Goal: Task Accomplishment & Management: Manage account settings

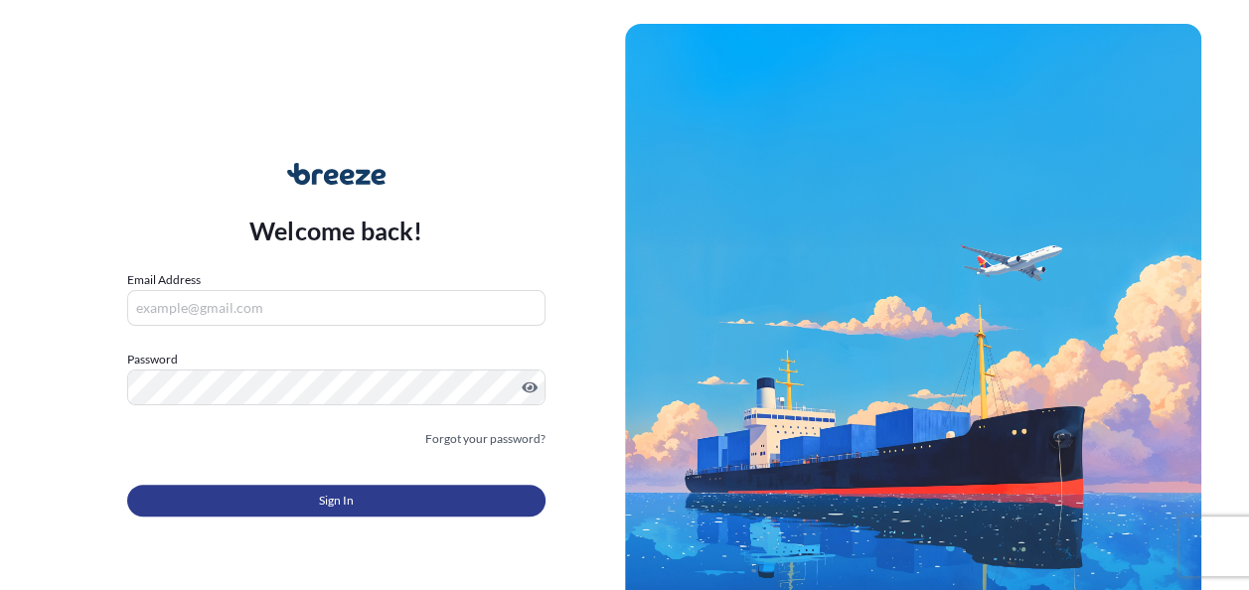
type input "[PERSON_NAME][EMAIL_ADDRESS][DOMAIN_NAME]"
click at [276, 501] on button "Sign In" at bounding box center [336, 501] width 418 height 32
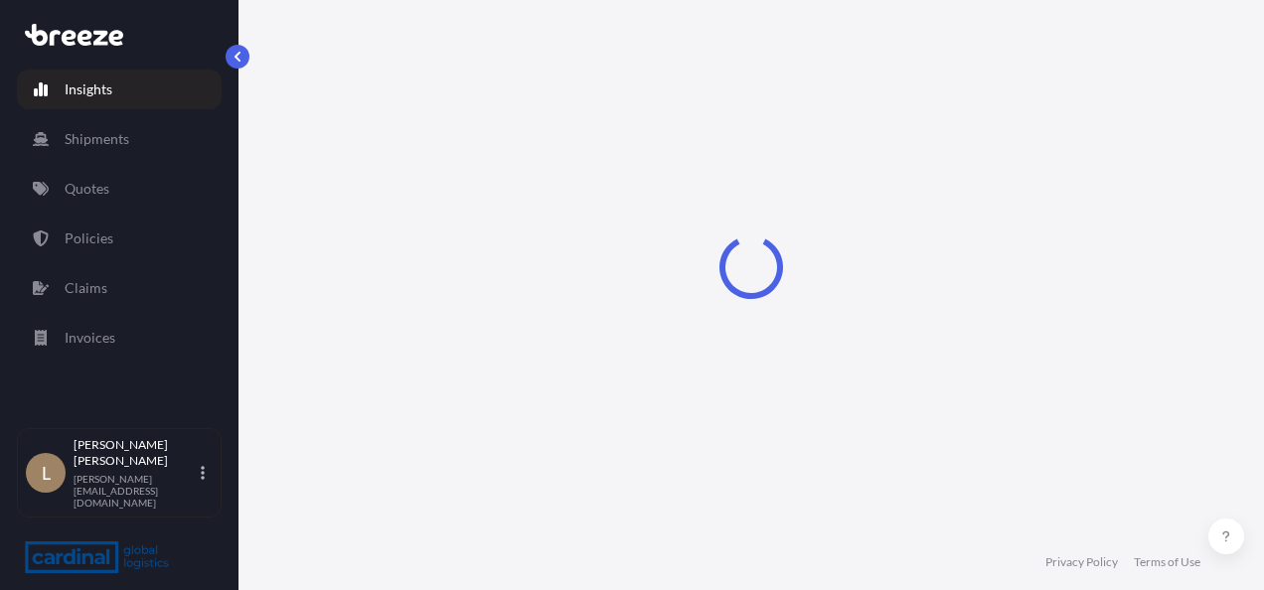
select select "2025"
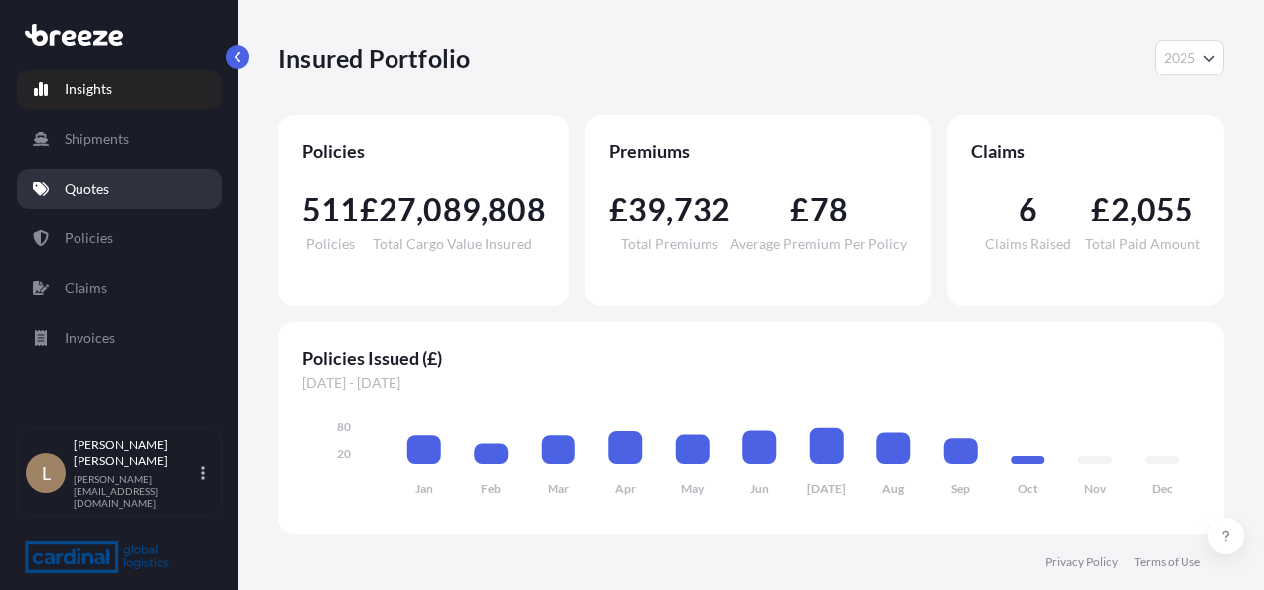
click at [111, 205] on link "Quotes" at bounding box center [119, 189] width 205 height 40
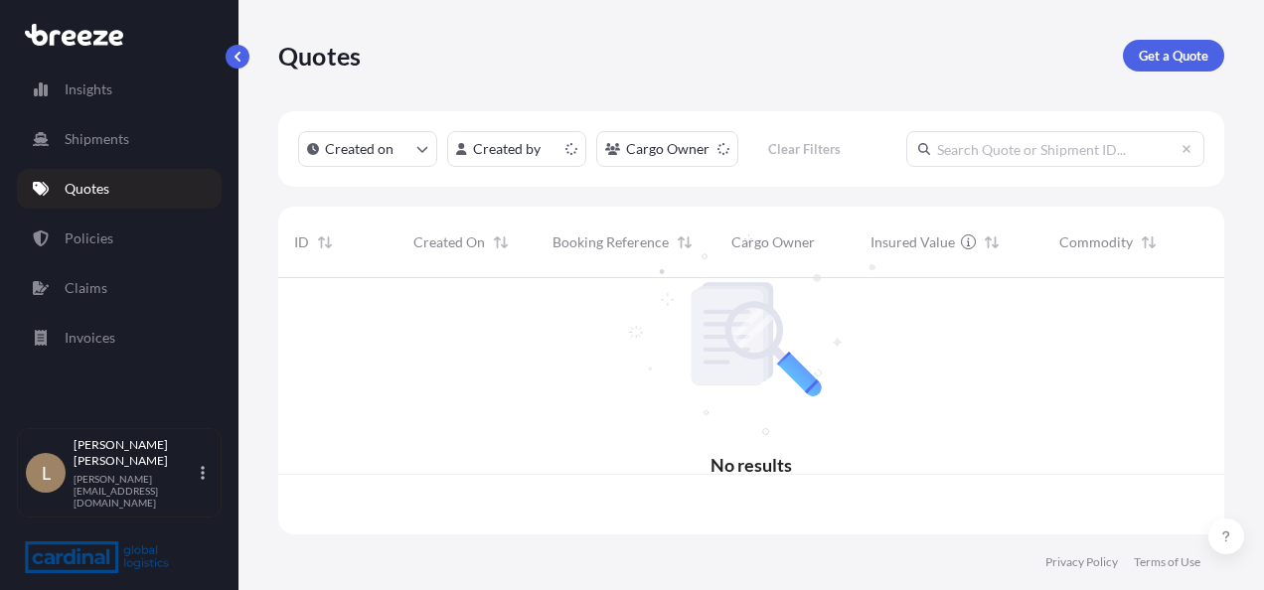
scroll to position [252, 930]
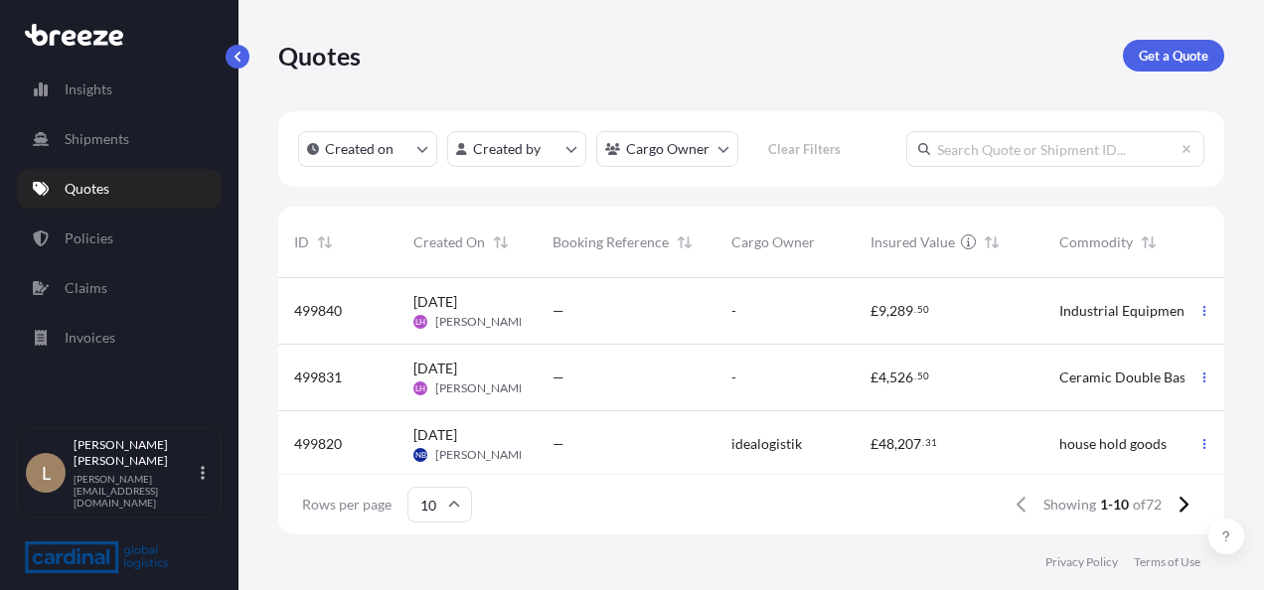
click at [1033, 149] on input "text" at bounding box center [1055, 149] width 298 height 36
click at [503, 149] on html "Insights Shipments Quotes Policies Claims Invoices L [PERSON_NAME] [EMAIL_ADDRE…" at bounding box center [632, 295] width 1264 height 590
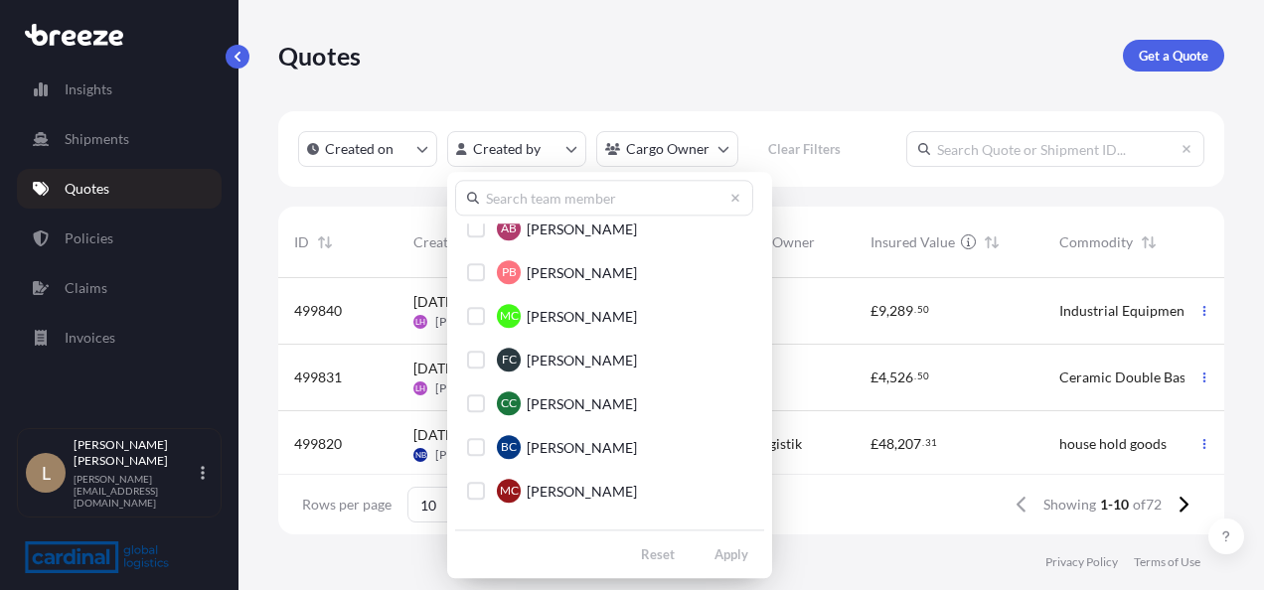
scroll to position [497, 0]
click at [536, 198] on input "text" at bounding box center [604, 198] width 298 height 36
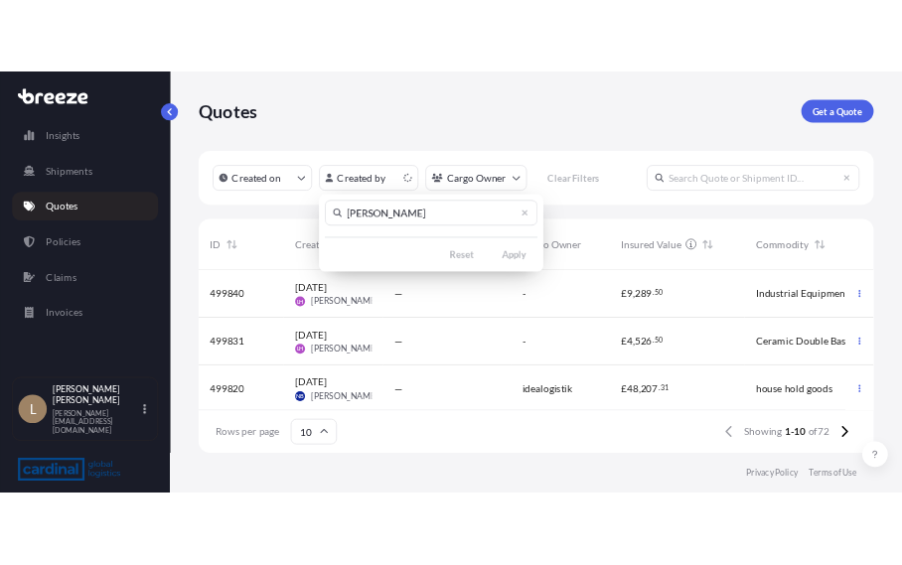
scroll to position [0, 0]
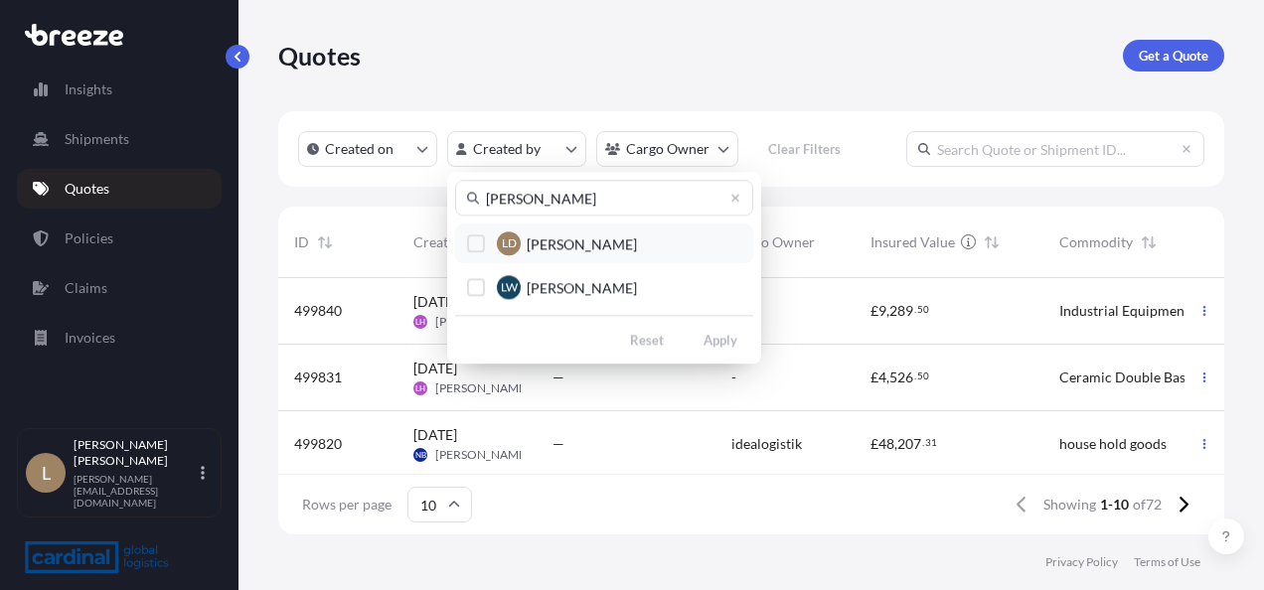
type input "[PERSON_NAME]"
click at [481, 248] on div "Select Option" at bounding box center [476, 244] width 18 height 18
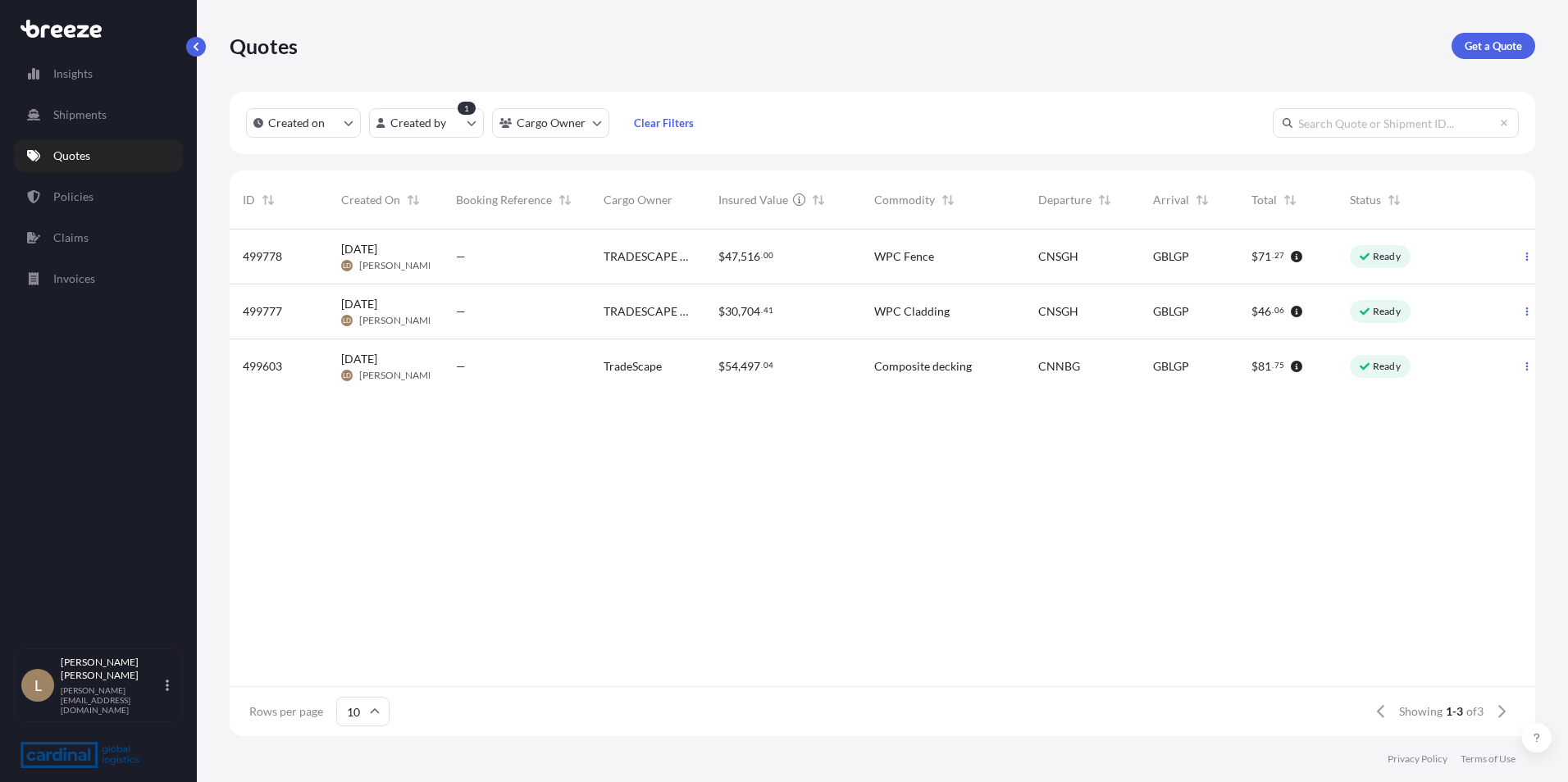
scroll to position [503, 1293]
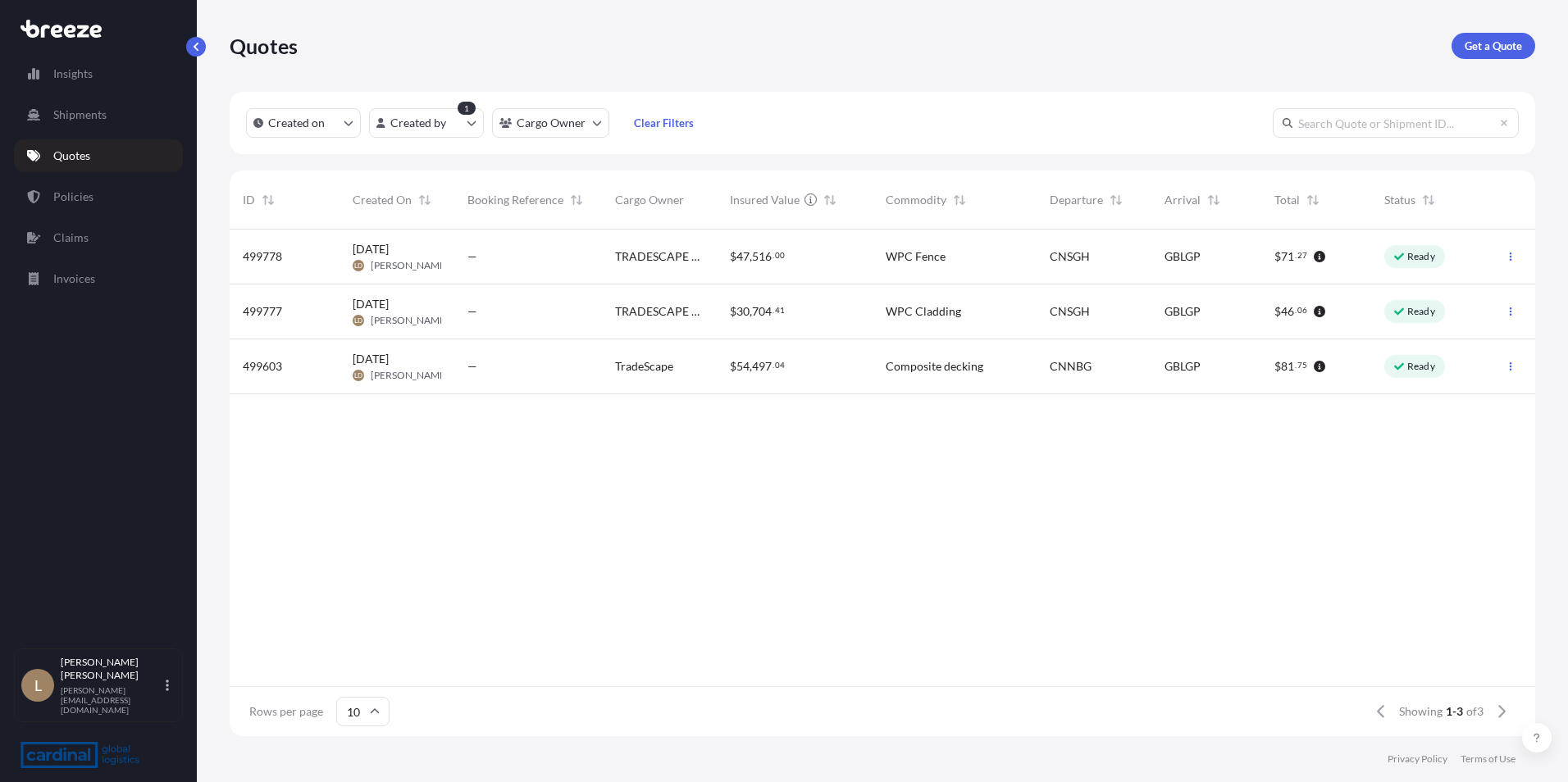
click at [384, 252] on span "[DATE]" at bounding box center [371, 249] width 36 height 16
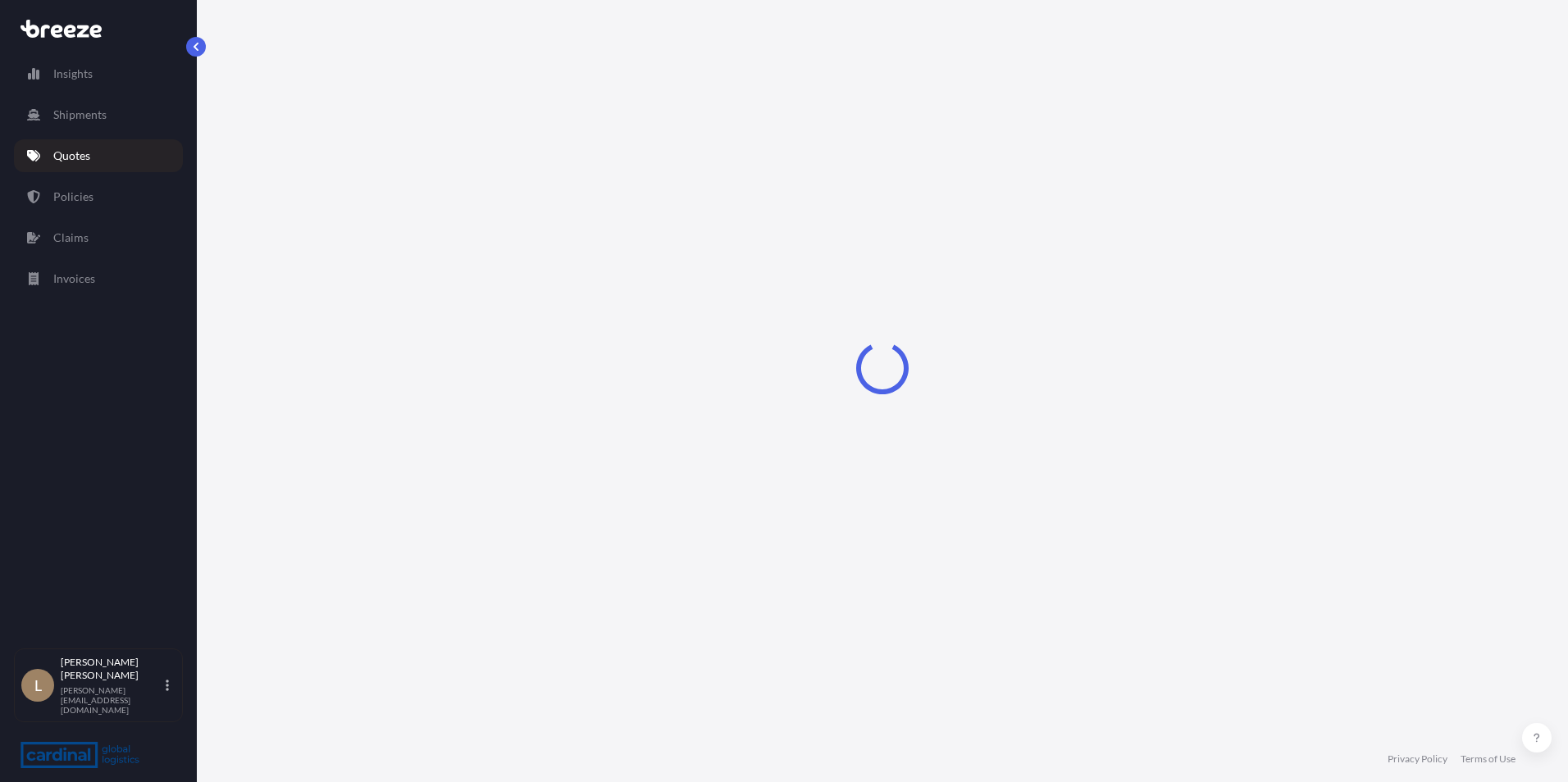
select select "Sea"
select select "2"
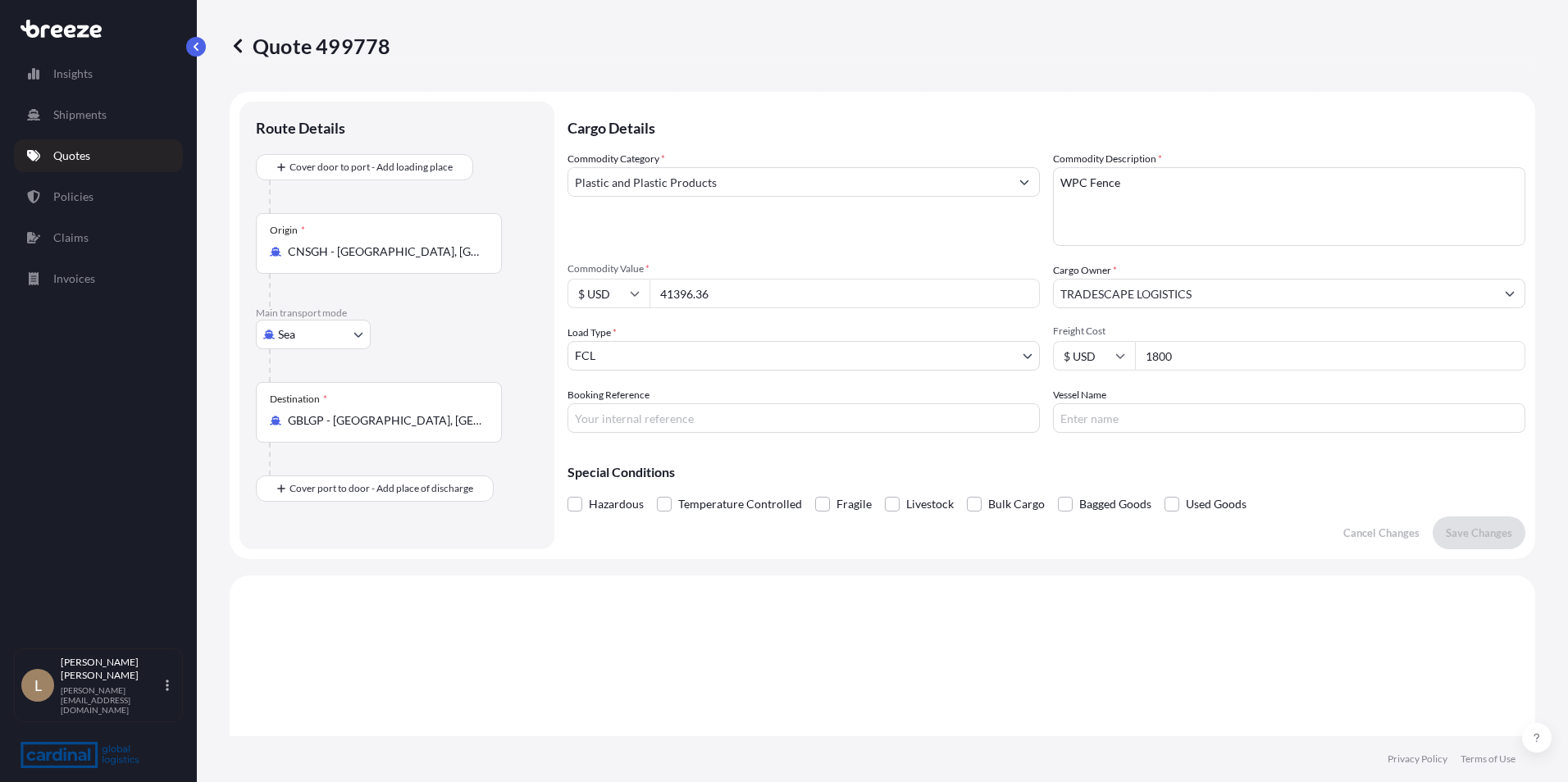
click at [686, 338] on div "Load Type * FCL" at bounding box center [804, 348] width 472 height 46
drag, startPoint x: 1183, startPoint y: 342, endPoint x: 1084, endPoint y: 342, distance: 99.0
click at [1030, 342] on div "$ USD 1800" at bounding box center [1289, 356] width 472 height 30
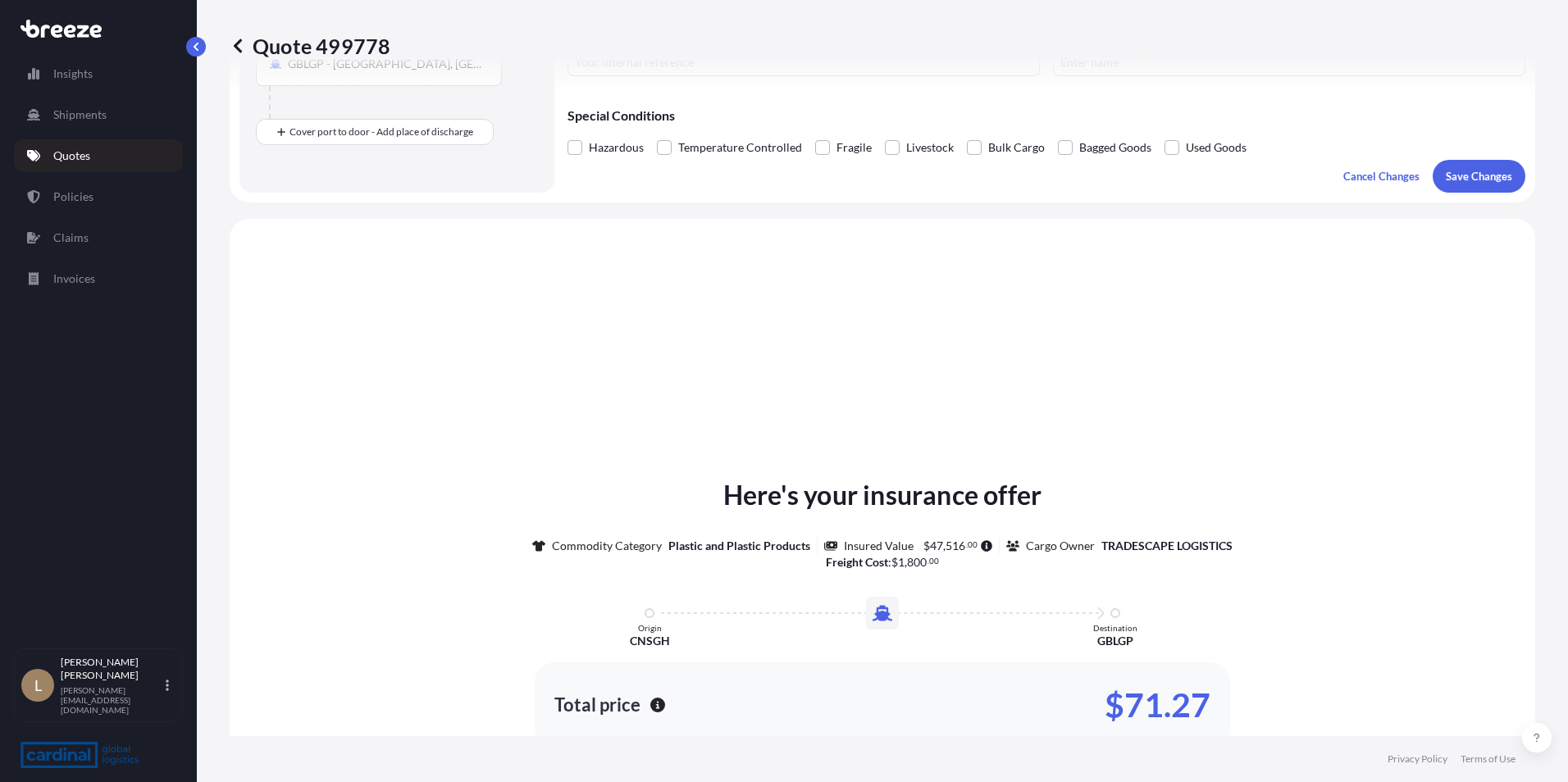
scroll to position [328, 0]
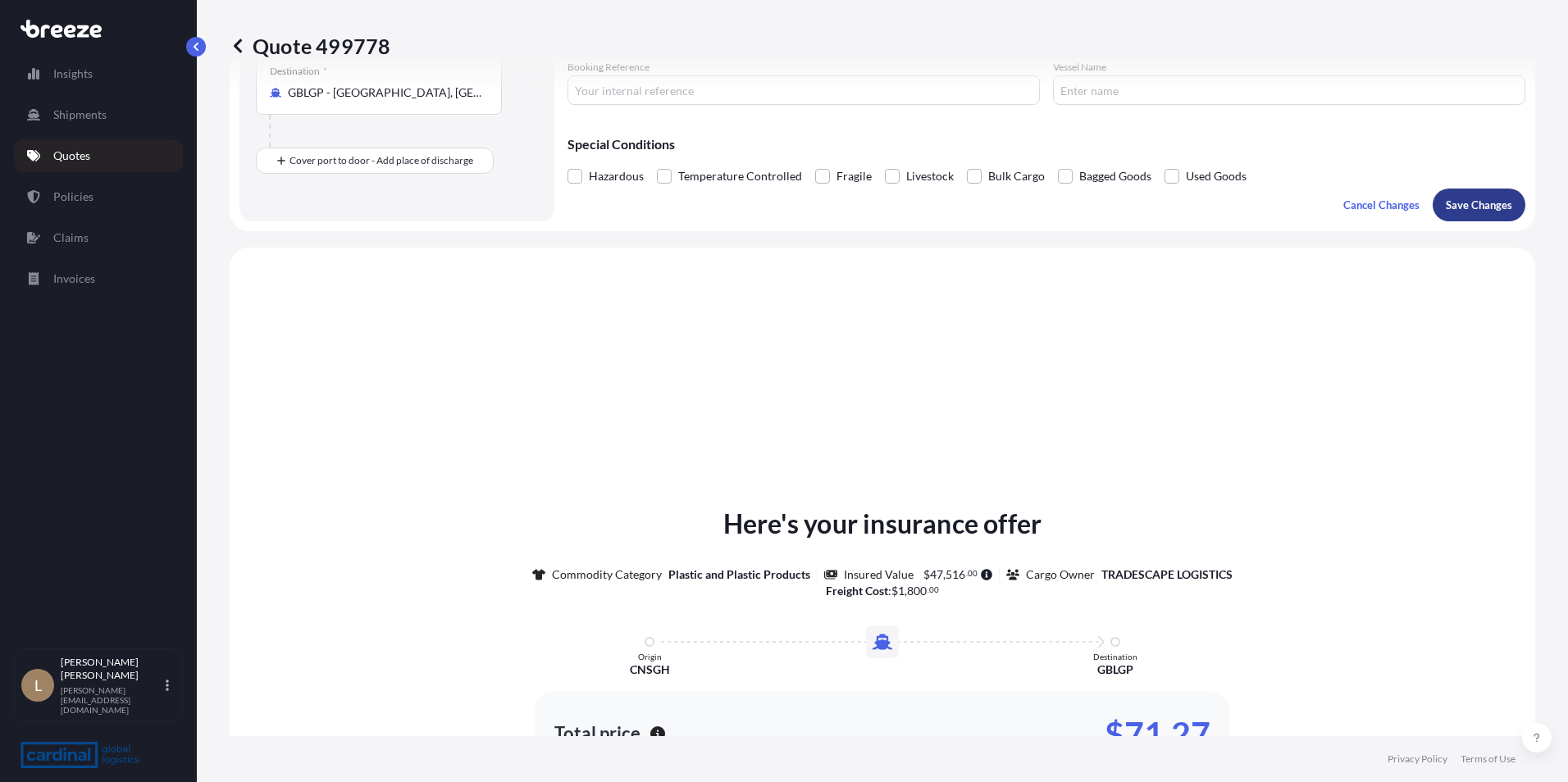
type input "2250"
click at [1030, 214] on button "Save Changes" at bounding box center [1479, 205] width 92 height 33
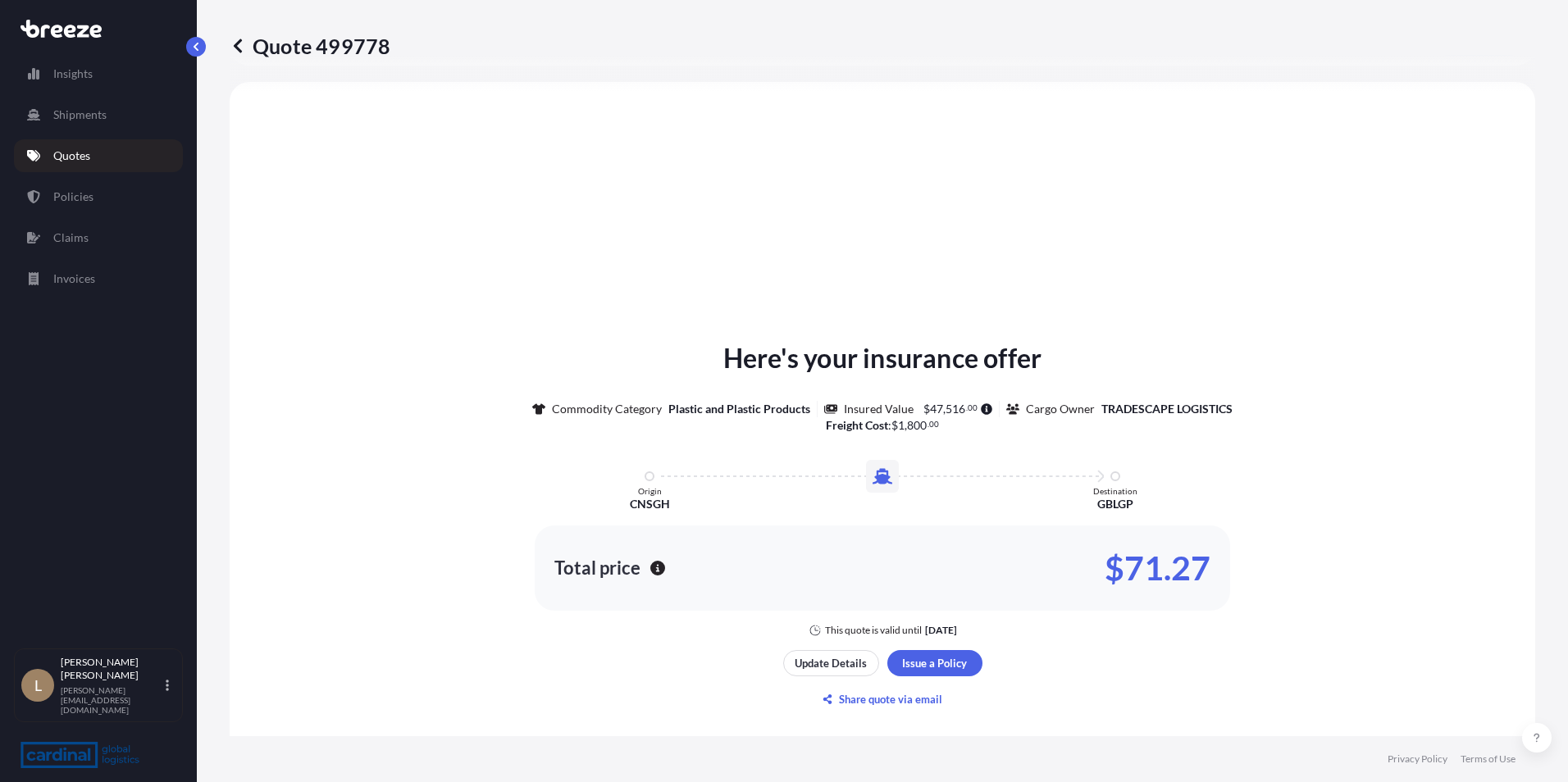
select select "Sea"
select select "2"
